Goal: Task Accomplishment & Management: Use online tool/utility

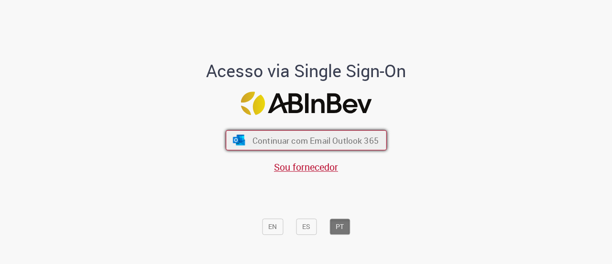
click at [259, 142] on span "Continuar com Email Outlook 365" at bounding box center [315, 139] width 126 height 11
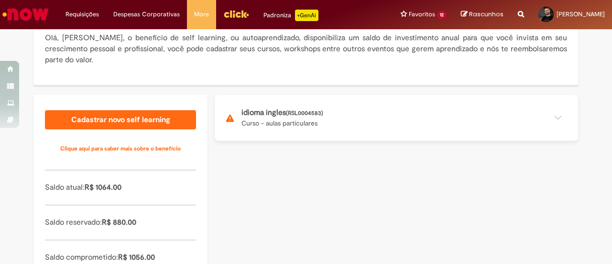
scroll to position [144, 0]
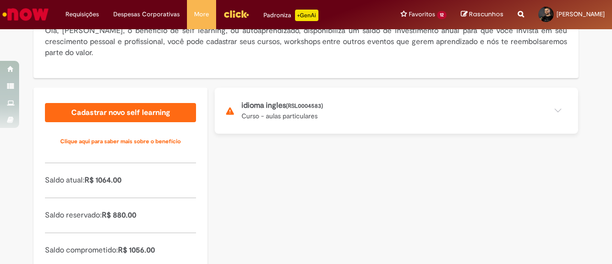
click at [394, 115] on button at bounding box center [397, 111] width 364 height 46
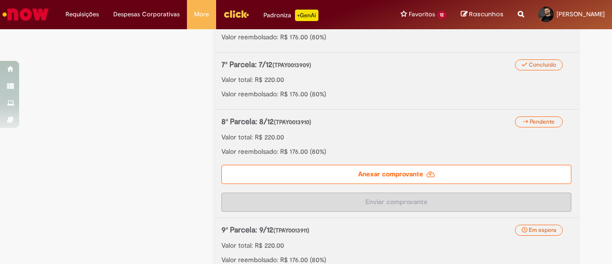
scroll to position [574, 0]
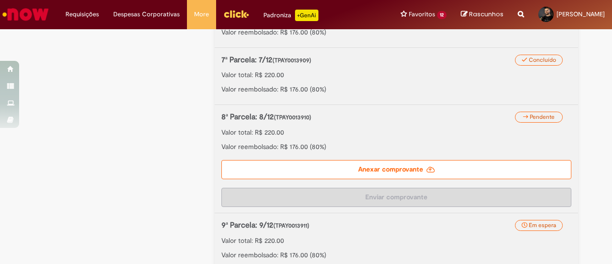
click at [306, 169] on label "Anexar comprovante" at bounding box center [397, 169] width 350 height 19
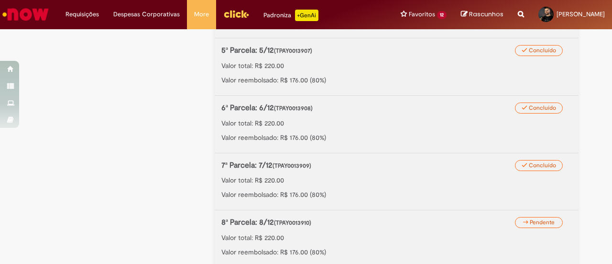
scroll to position [616, 0]
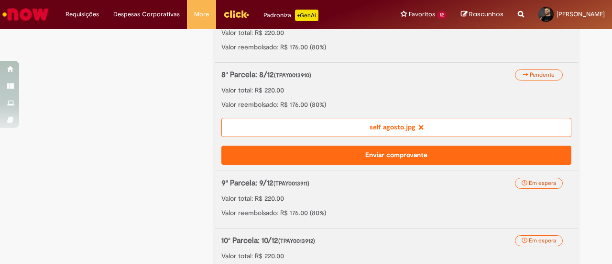
click at [370, 156] on button "Enviar comprovante" at bounding box center [397, 154] width 350 height 19
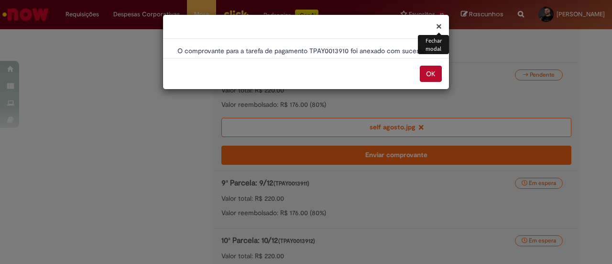
click at [438, 72] on button "OK" at bounding box center [431, 74] width 22 height 16
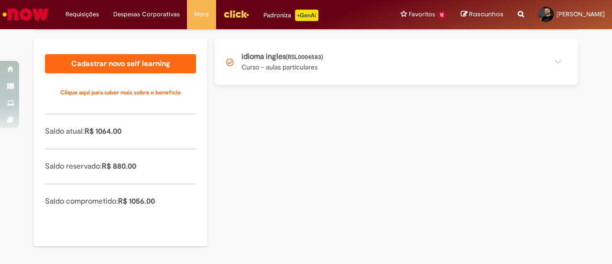
scroll to position [1, 0]
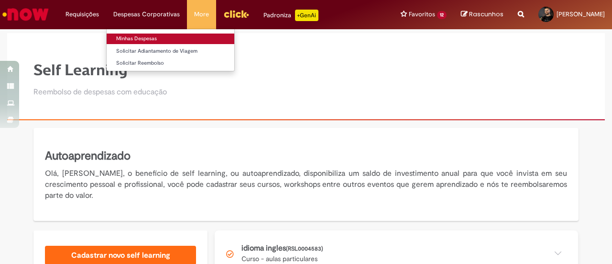
click at [146, 43] on link "Minhas Despesas" at bounding box center [171, 38] width 128 height 11
